Goal: Information Seeking & Learning: Learn about a topic

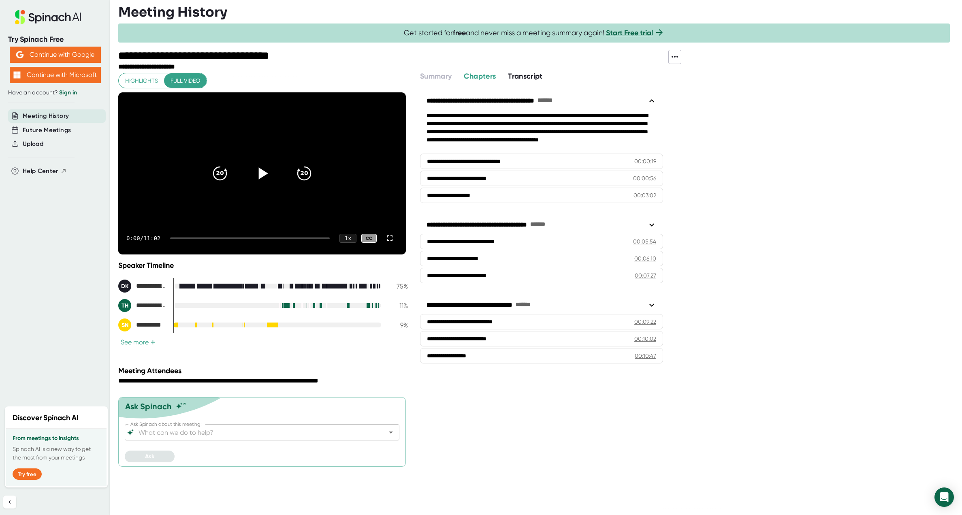
click at [268, 166] on icon at bounding box center [262, 173] width 20 height 20
click at [201, 284] on div at bounding box center [204, 286] width 15 height 6
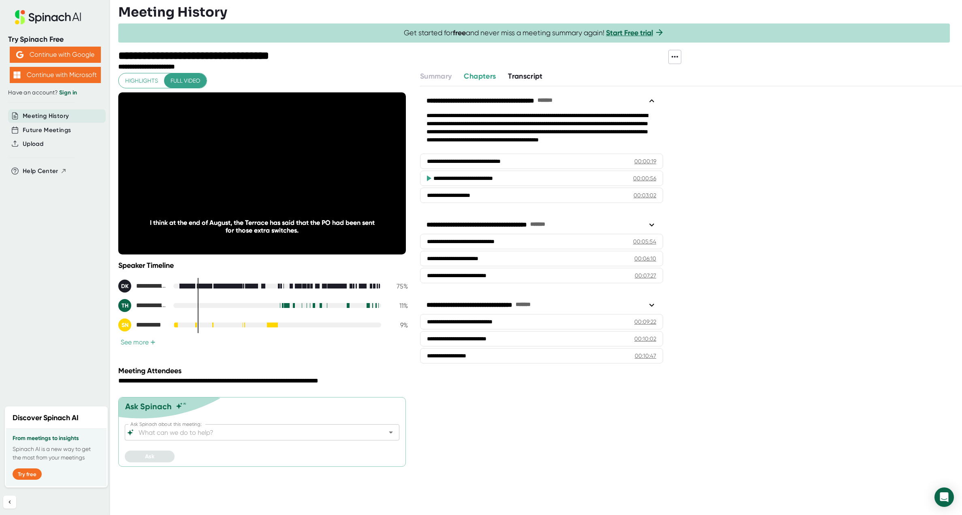
click at [223, 286] on div at bounding box center [224, 286] width 2 height 6
click at [248, 288] on div at bounding box center [248, 286] width 5 height 6
click at [275, 287] on div at bounding box center [277, 286] width 208 height 5
click at [279, 286] on div at bounding box center [279, 286] width 1 height 6
click at [138, 343] on button "See more +" at bounding box center [138, 342] width 40 height 9
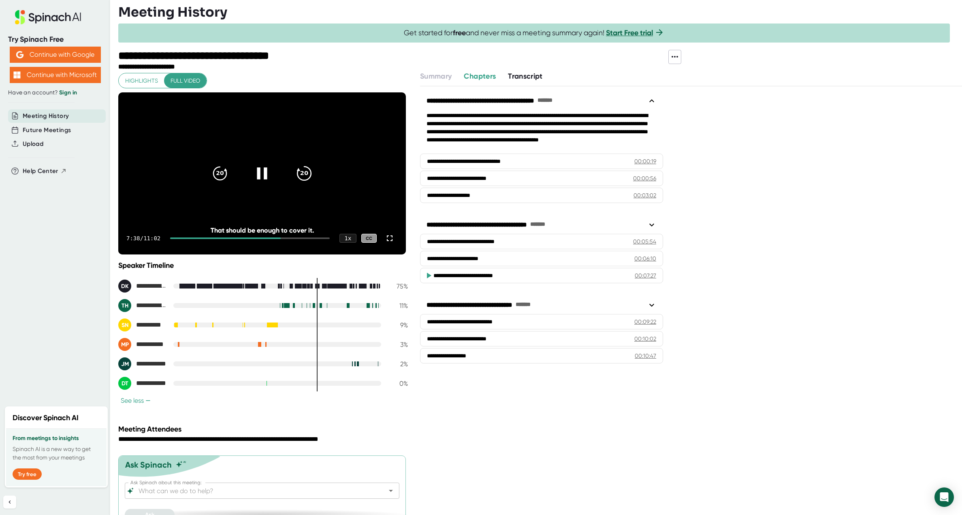
click at [306, 175] on icon "20" at bounding box center [304, 173] width 20 height 20
click at [304, 173] on icon "20" at bounding box center [304, 173] width 20 height 20
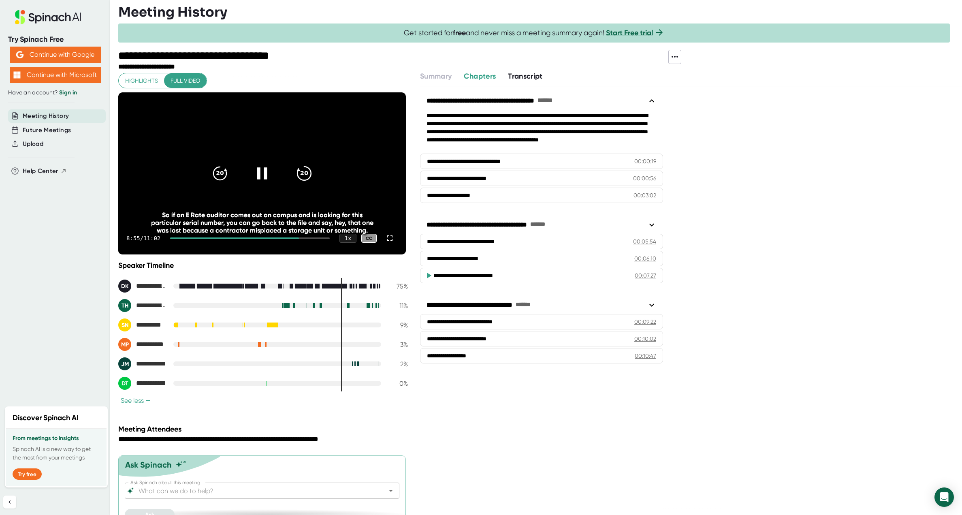
click at [303, 174] on icon "20" at bounding box center [304, 173] width 20 height 20
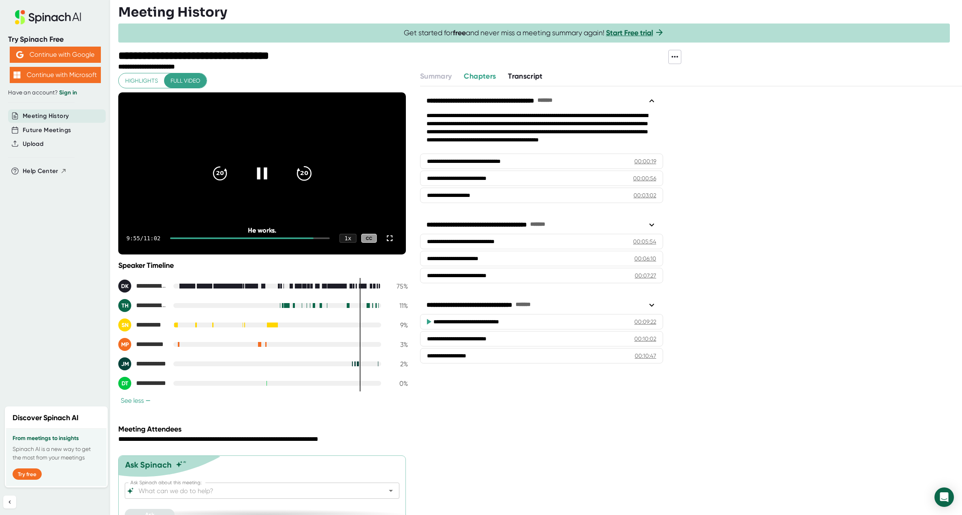
click at [303, 174] on icon "20" at bounding box center [304, 173] width 20 height 20
click at [214, 171] on icon "20" at bounding box center [220, 173] width 20 height 20
click at [304, 171] on icon "20" at bounding box center [304, 173] width 20 height 20
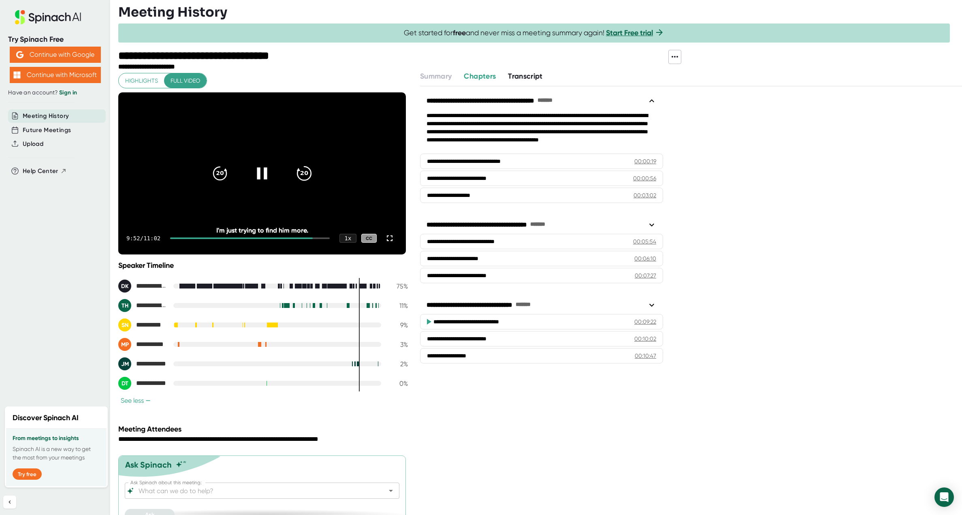
click at [304, 171] on icon "20" at bounding box center [304, 173] width 20 height 20
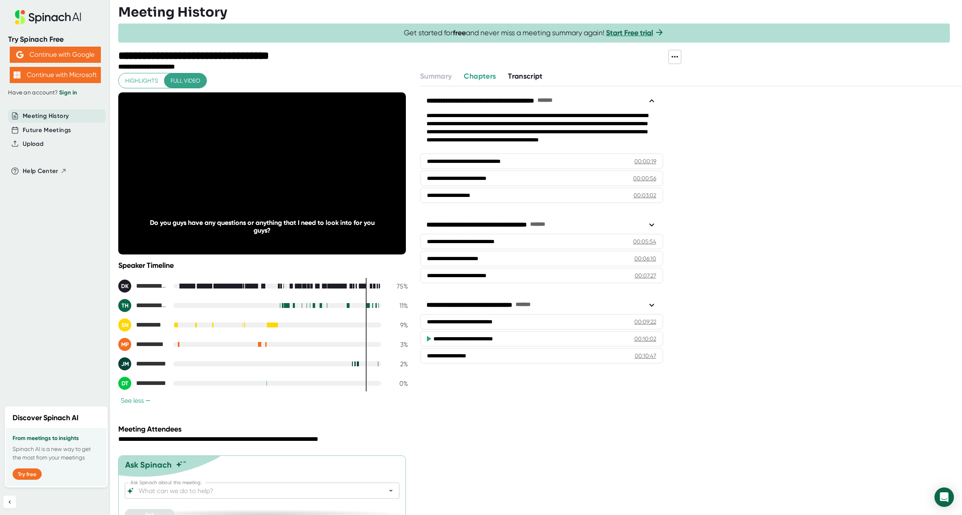
click at [304, 171] on icon "20" at bounding box center [304, 173] width 20 height 20
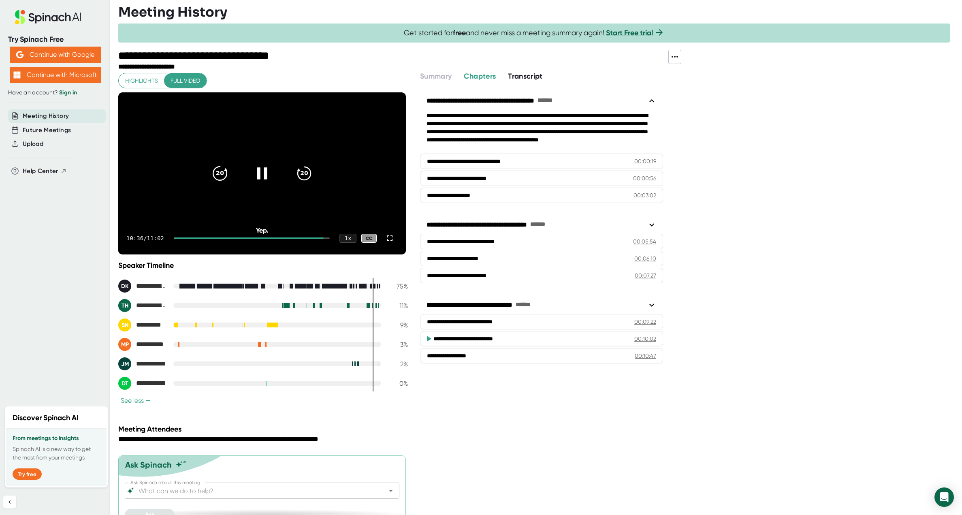
click at [213, 172] on icon "20" at bounding box center [220, 173] width 20 height 20
